Goal: Find contact information: Find contact information

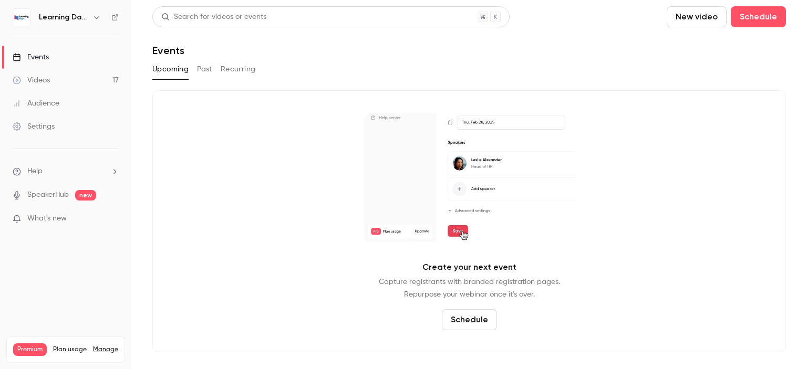
click at [69, 104] on link "Audience" at bounding box center [65, 103] width 131 height 23
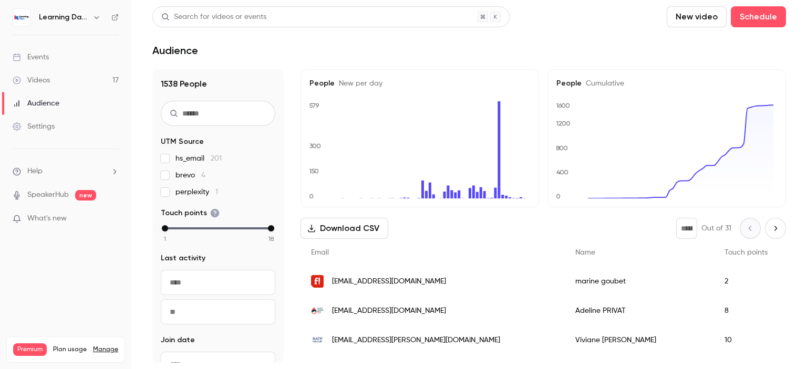
click at [51, 83] on link "Videos 17" at bounding box center [65, 80] width 131 height 23
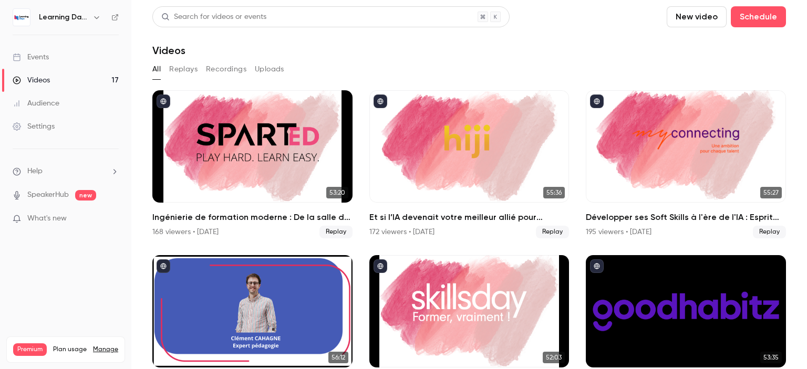
click at [54, 98] on div "Audience" at bounding box center [36, 103] width 47 height 11
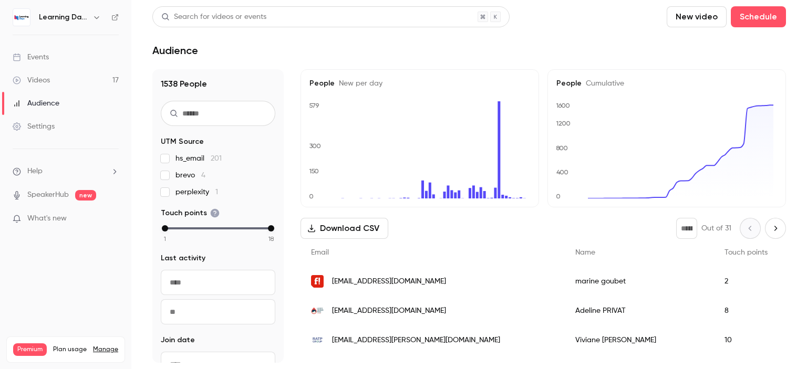
click at [355, 289] on div "[EMAIL_ADDRESS][DOMAIN_NAME]" at bounding box center [432, 281] width 264 height 29
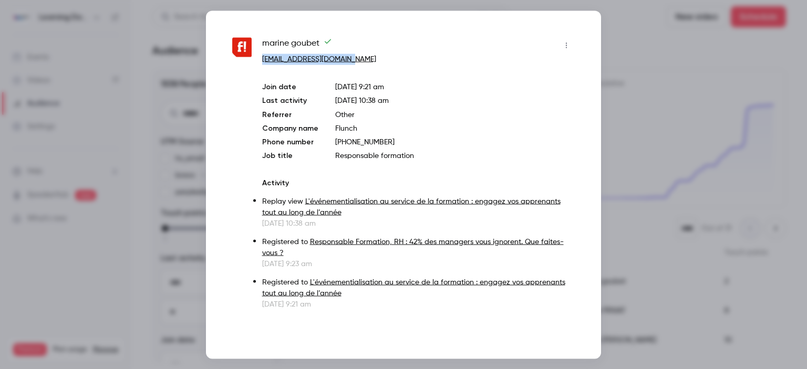
drag, startPoint x: 358, startPoint y: 58, endPoint x: 262, endPoint y: 55, distance: 96.2
click at [262, 55] on p "[EMAIL_ADDRESS][DOMAIN_NAME]" at bounding box center [418, 59] width 313 height 11
click at [262, 55] on link "[EMAIL_ADDRESS][DOMAIN_NAME]" at bounding box center [319, 58] width 114 height 7
drag, startPoint x: 284, startPoint y: 57, endPoint x: 369, endPoint y: 56, distance: 85.6
click at [369, 56] on p "[EMAIL_ADDRESS][DOMAIN_NAME]" at bounding box center [418, 59] width 313 height 11
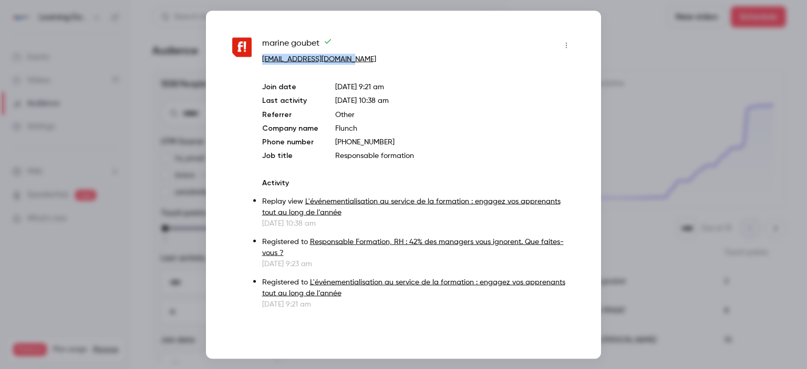
click at [370, 63] on p "[EMAIL_ADDRESS][DOMAIN_NAME]" at bounding box center [418, 59] width 313 height 11
drag, startPoint x: 356, startPoint y: 60, endPoint x: 262, endPoint y: 57, distance: 94.6
click at [262, 57] on p "[EMAIL_ADDRESS][DOMAIN_NAME]" at bounding box center [418, 59] width 313 height 11
copy link "[EMAIL_ADDRESS][DOMAIN_NAME]"
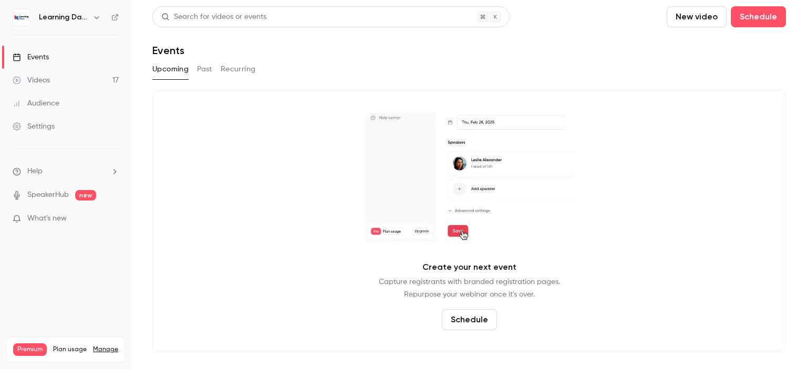
click at [210, 71] on button "Past" at bounding box center [204, 69] width 15 height 17
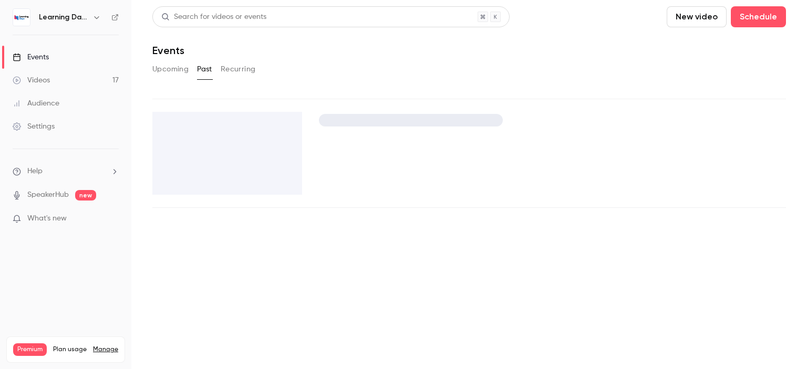
click at [50, 79] on link "Videos 17" at bounding box center [65, 80] width 131 height 23
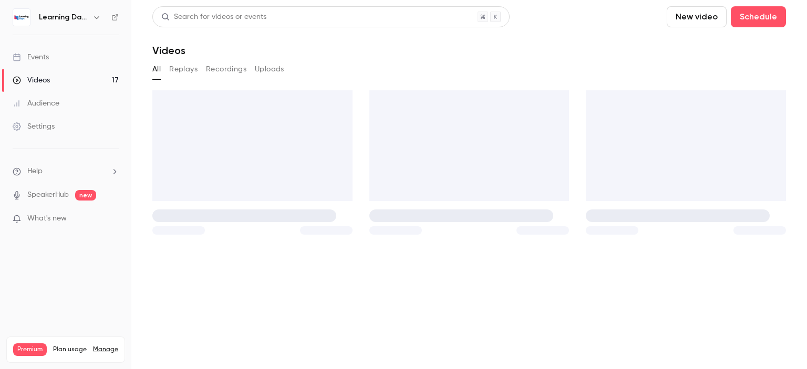
click at [64, 110] on link "Audience" at bounding box center [65, 103] width 131 height 23
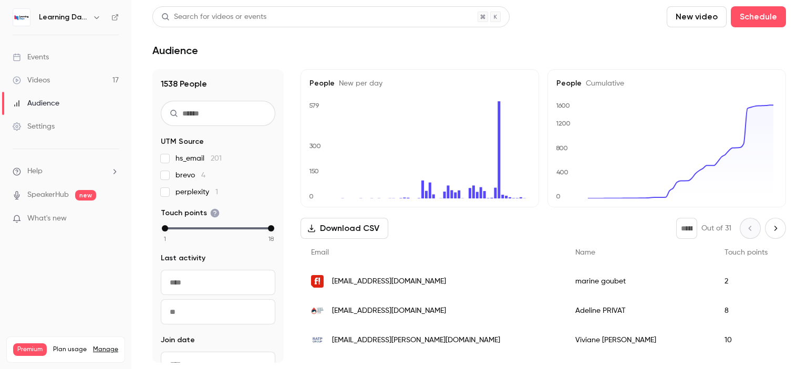
click at [50, 84] on link "Videos 17" at bounding box center [65, 80] width 131 height 23
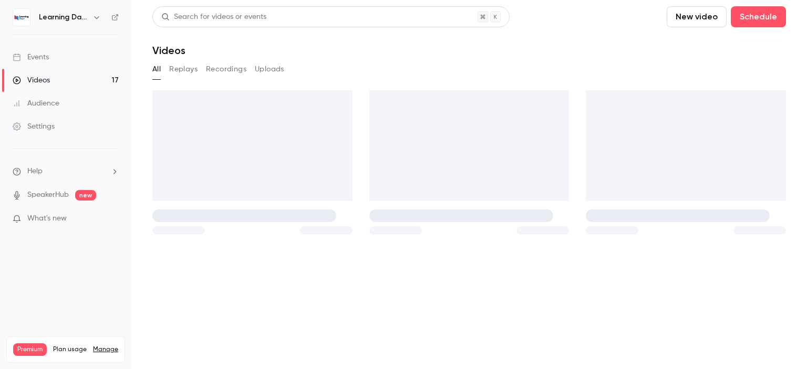
click at [49, 113] on link "Audience" at bounding box center [65, 103] width 131 height 23
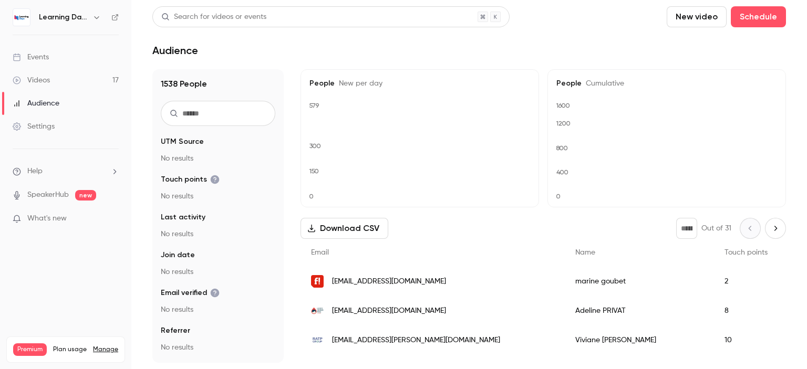
click at [47, 105] on div "Audience" at bounding box center [36, 103] width 47 height 11
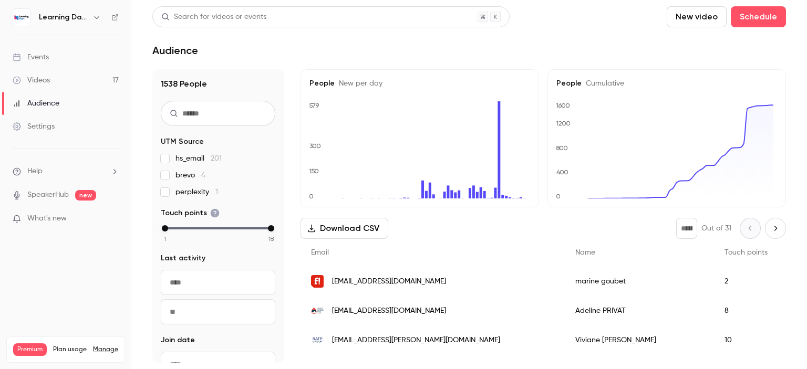
click at [204, 110] on input "text" at bounding box center [218, 113] width 115 height 25
type input "****"
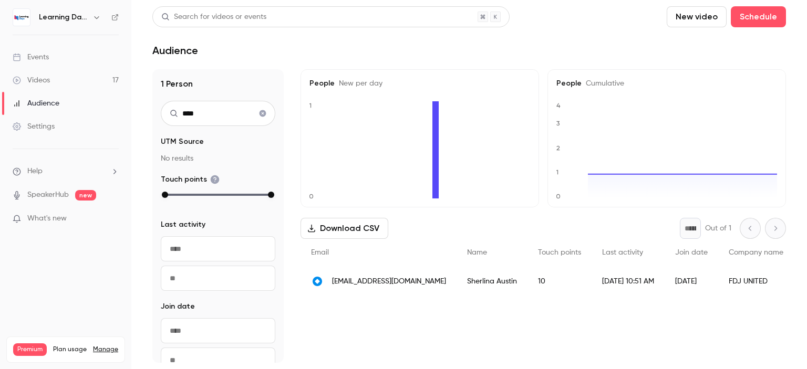
click at [392, 282] on span "[EMAIL_ADDRESS][DOMAIN_NAME]" at bounding box center [389, 281] width 114 height 11
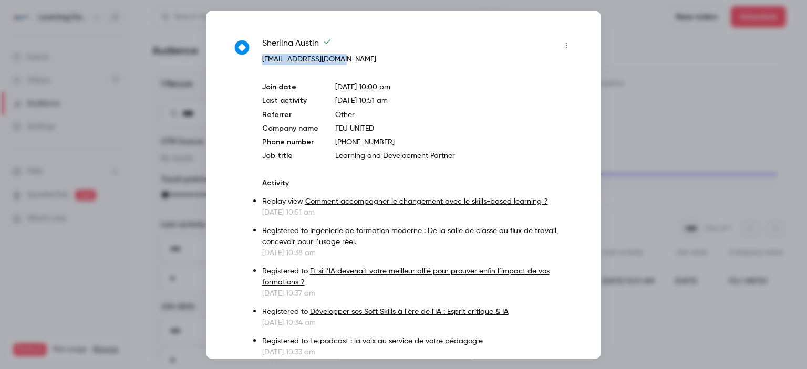
drag, startPoint x: 351, startPoint y: 62, endPoint x: 257, endPoint y: 57, distance: 94.7
click at [257, 57] on div "[PERSON_NAME] [PERSON_NAME][EMAIL_ADDRESS][DOMAIN_NAME] Join date [DATE] 10:00 …" at bounding box center [403, 322] width 343 height 571
copy link "[EMAIL_ADDRESS][DOMAIN_NAME]"
click at [92, 56] on div at bounding box center [403, 184] width 807 height 369
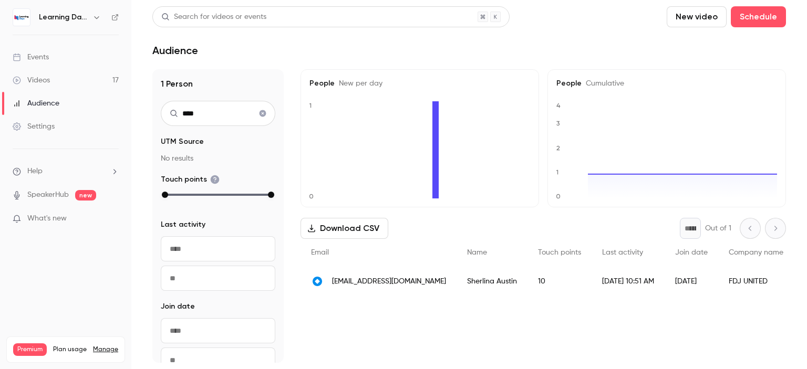
click at [76, 55] on link "Events" at bounding box center [65, 57] width 131 height 23
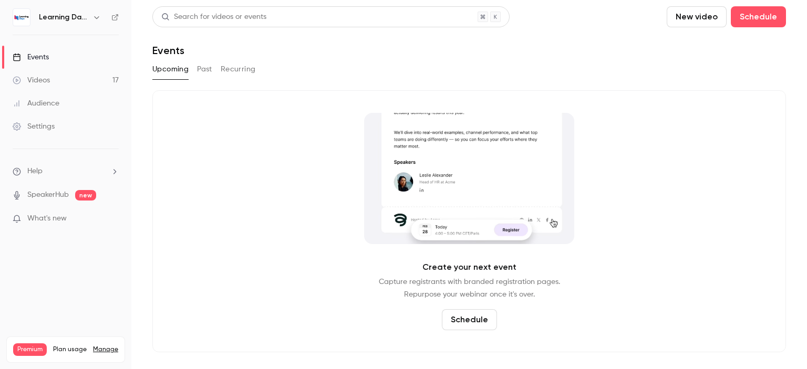
click at [71, 78] on link "Videos 17" at bounding box center [65, 80] width 131 height 23
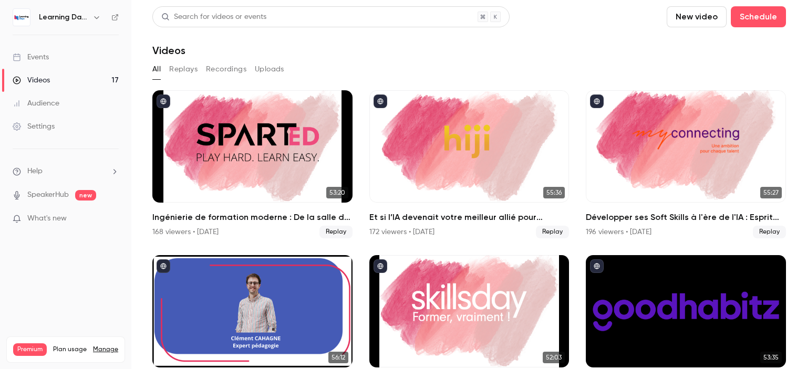
click at [50, 57] on link "Events" at bounding box center [65, 57] width 131 height 23
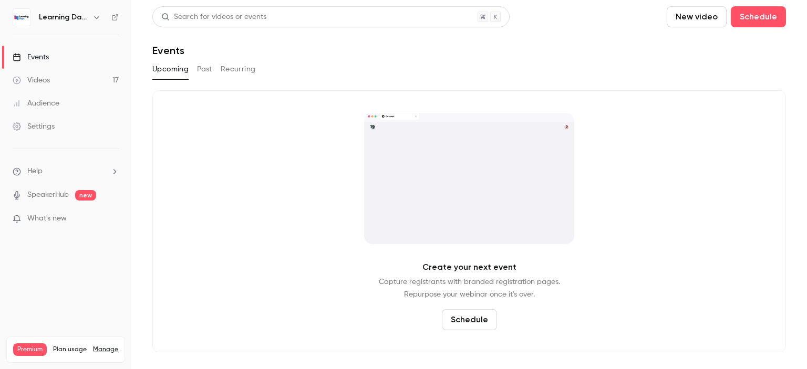
click at [55, 82] on link "Videos 17" at bounding box center [65, 80] width 131 height 23
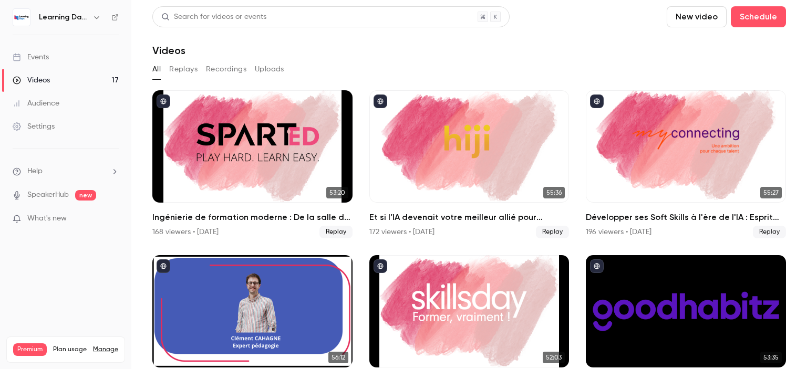
click at [57, 109] on link "Audience" at bounding box center [65, 103] width 131 height 23
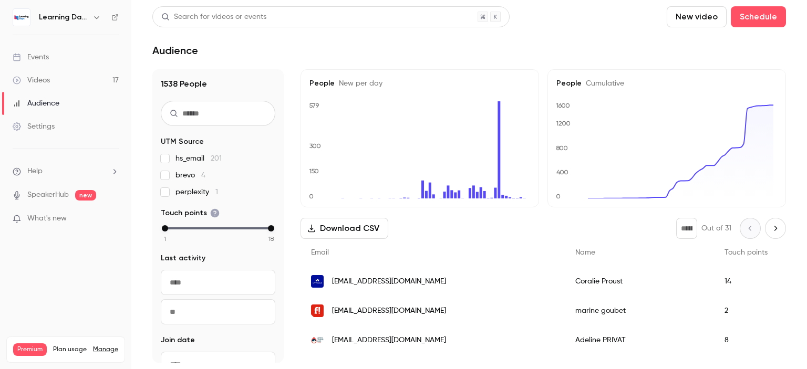
click at [377, 284] on span "[EMAIL_ADDRESS][DOMAIN_NAME]" at bounding box center [389, 281] width 114 height 11
